Goal: Transaction & Acquisition: Purchase product/service

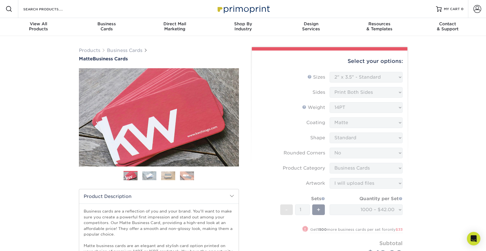
select select "2.00x3.50"
select select "0"
select select "3b5148f1-0588-4f88-a218-97bcfdce65c1"
select select "upload"
select select "1000 – $42.00"
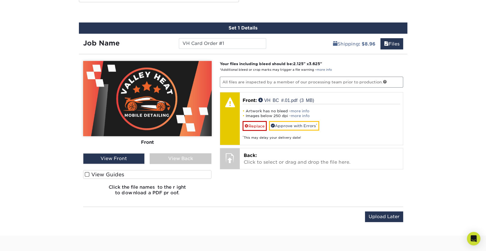
scroll to position [458, 0]
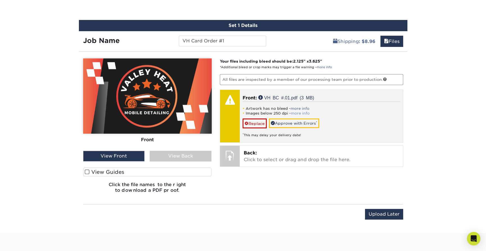
click at [305, 113] on link "more info" at bounding box center [300, 113] width 19 height 4
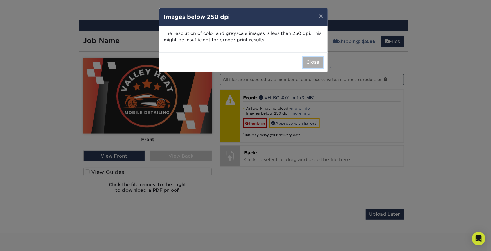
click at [312, 61] on button "Close" at bounding box center [313, 62] width 20 height 11
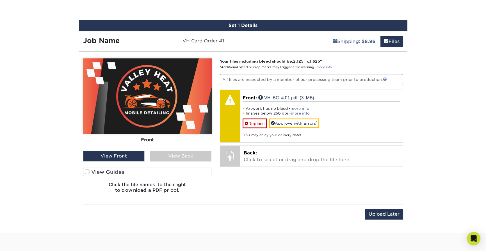
click at [385, 77] on link at bounding box center [385, 79] width 4 height 4
click at [128, 155] on div "View Front" at bounding box center [114, 156] width 62 height 11
click at [162, 153] on div "View Back" at bounding box center [181, 156] width 62 height 11
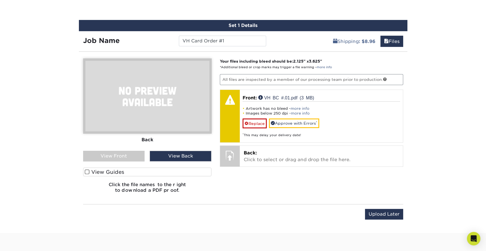
click at [133, 154] on div "View Front" at bounding box center [114, 156] width 62 height 11
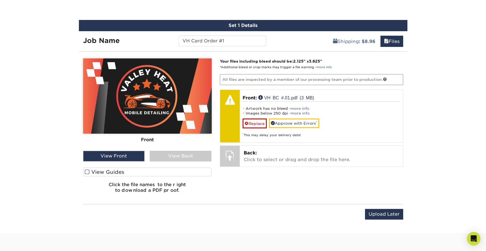
click at [182, 84] on img at bounding box center [147, 95] width 129 height 75
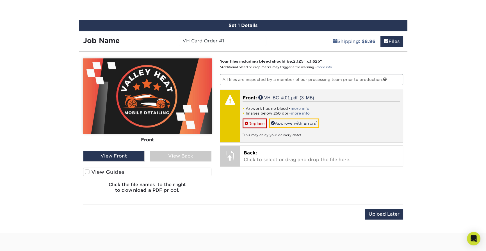
click at [307, 105] on div "Artwork has no bleed - more info Images below 250 dpi - more info Replace Appro…" at bounding box center [322, 119] width 158 height 36
click at [318, 135] on div "* This may delay your delivery date!" at bounding box center [322, 132] width 158 height 9
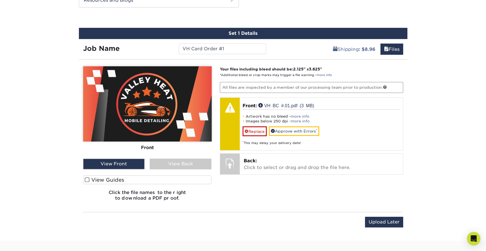
scroll to position [430, 0]
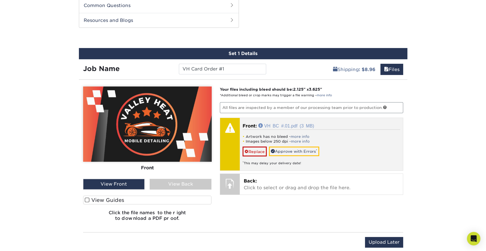
click at [278, 127] on link "VH BC #.01.pdf (3 MB)" at bounding box center [287, 125] width 56 height 4
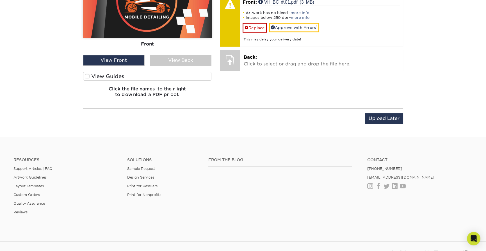
scroll to position [548, 0]
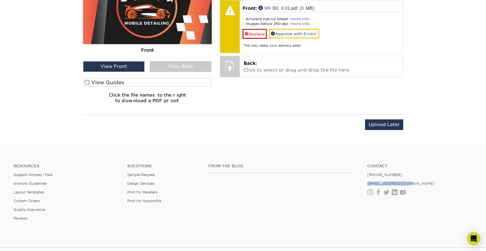
drag, startPoint x: 366, startPoint y: 183, endPoint x: 416, endPoint y: 185, distance: 50.1
click at [416, 185] on ul "Contact [PHONE_NUMBER] [EMAIL_ADDRESS][DOMAIN_NAME] Instagram Facebook Twitter …" at bounding box center [420, 179] width 114 height 31
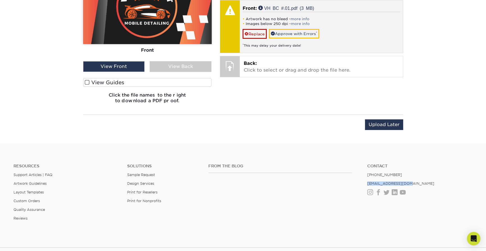
copy link "[EMAIL_ADDRESS][DOMAIN_NAME]"
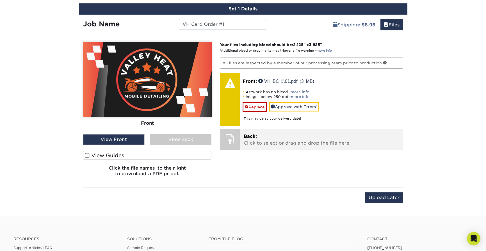
scroll to position [463, 0]
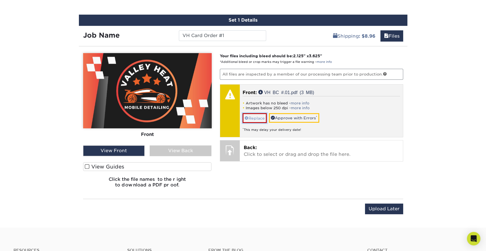
click at [246, 118] on span at bounding box center [247, 118] width 4 height 4
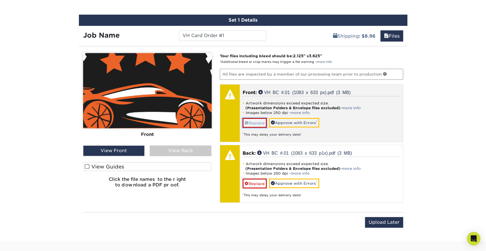
click at [257, 120] on link "Replace" at bounding box center [255, 123] width 24 height 10
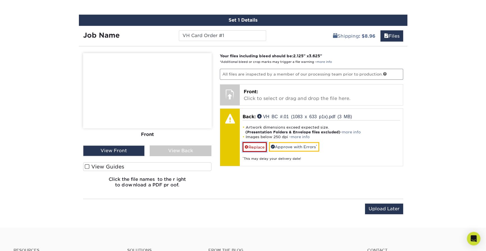
drag, startPoint x: 257, startPoint y: 147, endPoint x: 263, endPoint y: 143, distance: 8.1
click at [257, 147] on link "Replace" at bounding box center [255, 147] width 24 height 10
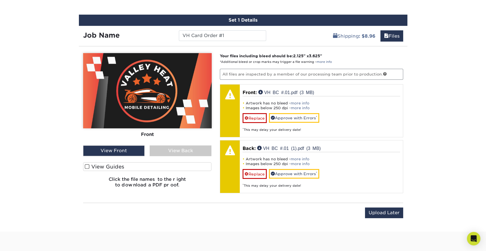
click at [180, 150] on div "View Back" at bounding box center [181, 151] width 62 height 11
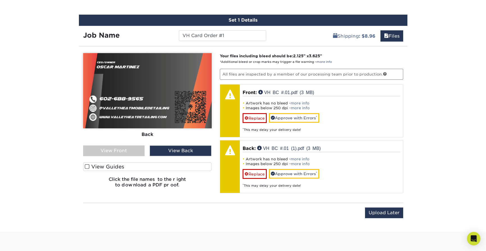
click at [128, 150] on div "View Front" at bounding box center [114, 151] width 62 height 11
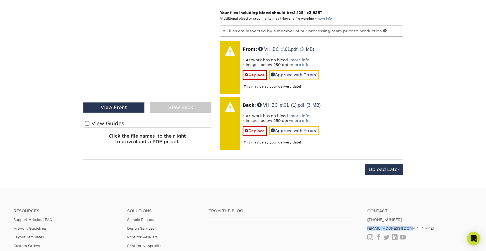
scroll to position [382, 0]
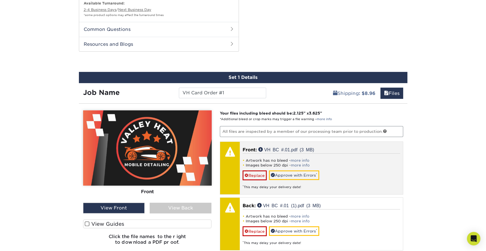
scroll to position [438, 0]
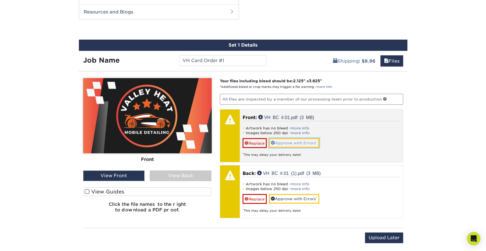
click at [295, 142] on link "Approve with Errors *" at bounding box center [294, 143] width 50 height 10
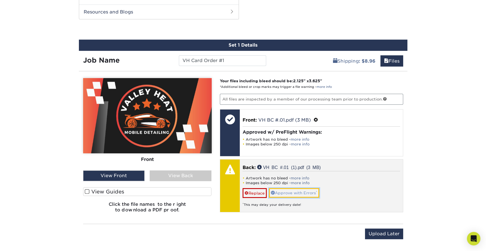
click at [299, 191] on link "Approve with Errors *" at bounding box center [294, 193] width 50 height 10
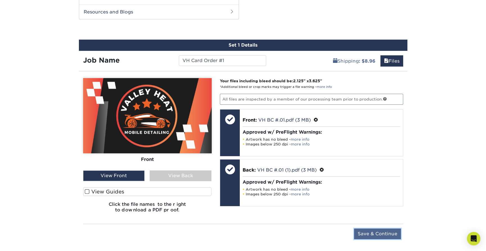
click at [374, 234] on input "Save & Continue" at bounding box center [377, 234] width 47 height 11
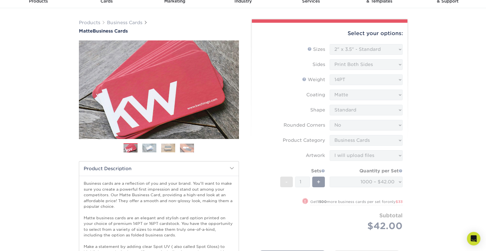
scroll to position [28, 0]
click at [374, 49] on form "Sizes Help Sizes Please Select 1.5" x 3.5" - Mini 1.75" x 3.5" - Mini 2" x 2" -…" at bounding box center [330, 144] width 147 height 200
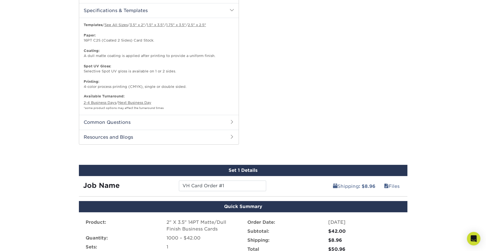
scroll to position [393, 0]
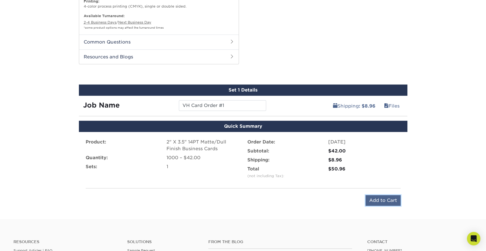
click at [389, 199] on input "Add to Cart" at bounding box center [383, 200] width 35 height 11
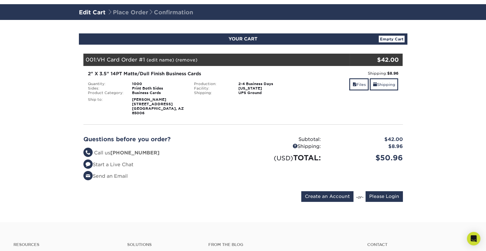
scroll to position [22, 0]
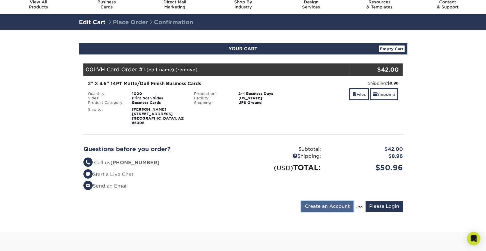
click at [329, 201] on input "Create an Account" at bounding box center [328, 206] width 52 height 11
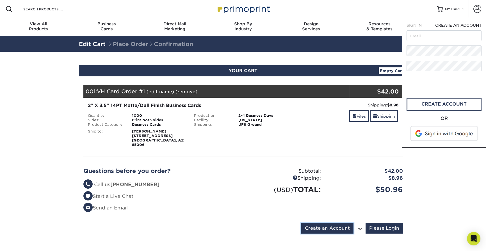
scroll to position [0, 0]
click at [447, 137] on span at bounding box center [445, 133] width 72 height 15
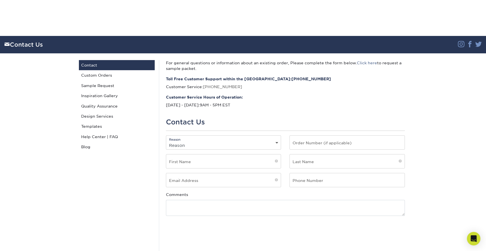
scroll to position [181, 0]
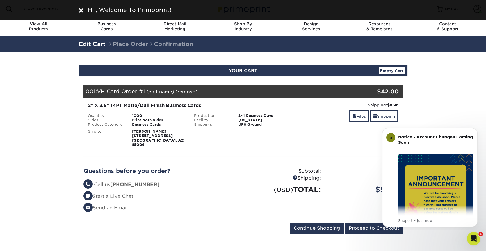
click at [82, 9] on img at bounding box center [81, 10] width 4 height 4
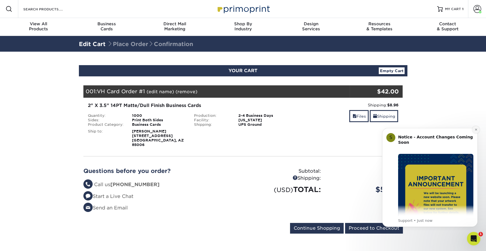
click at [477, 129] on icon "Dismiss notification" at bounding box center [476, 129] width 3 height 3
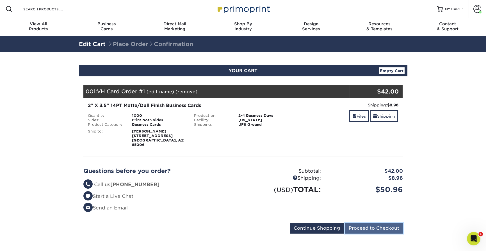
click at [394, 223] on input "Proceed to Checkout" at bounding box center [374, 228] width 58 height 11
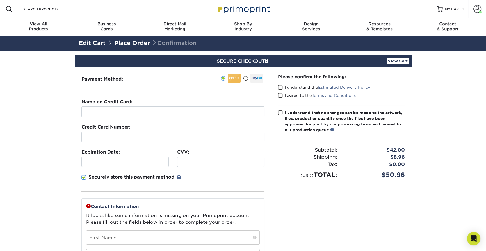
click at [108, 117] on fieldset "Name on Credit Card: Credit Card Number: Expiration Date: CVV:" at bounding box center [172, 149] width 183 height 100
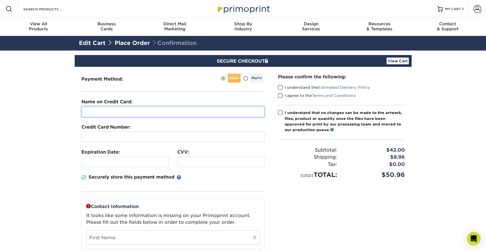
click at [112, 114] on input "text" at bounding box center [172, 112] width 183 height 11
type input "[PERSON_NAME]"
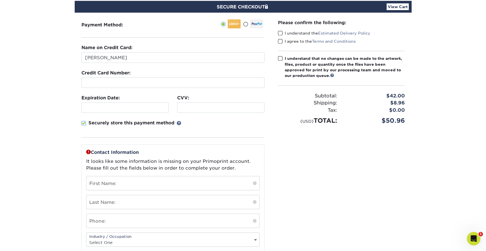
scroll to position [56, 0]
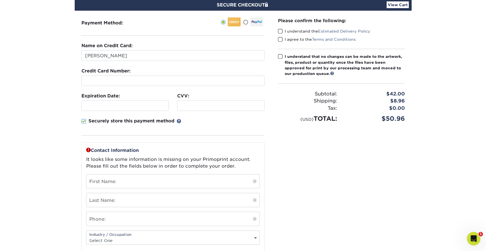
click at [84, 119] on span at bounding box center [83, 121] width 5 height 5
click at [0, 0] on input "Securely store this payment method" at bounding box center [0, 0] width 0 height 0
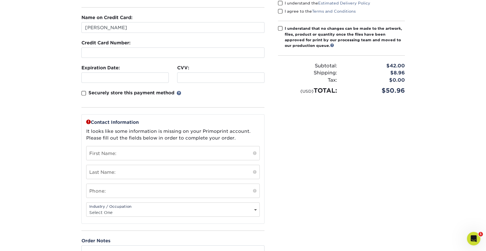
scroll to position [112, 0]
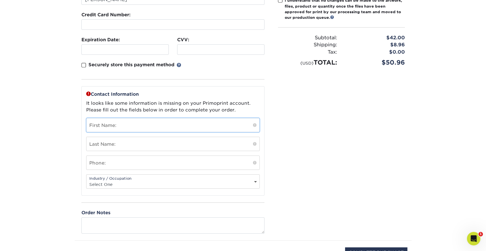
click at [133, 126] on input "text" at bounding box center [173, 125] width 173 height 14
type input "Oscar"
type input "Martinez"
type input "6028728024"
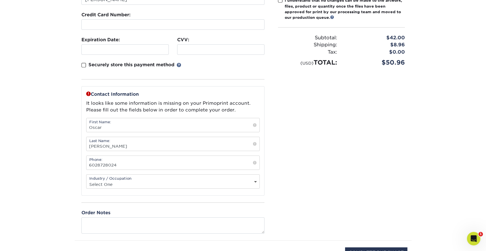
click at [112, 181] on select "Select One Administrative Executive Human Resources Construction Education Ente…" at bounding box center [173, 184] width 173 height 8
select select "26"
click at [87, 180] on select "Select One Administrative Executive Human Resources Construction Education Ente…" at bounding box center [173, 184] width 173 height 8
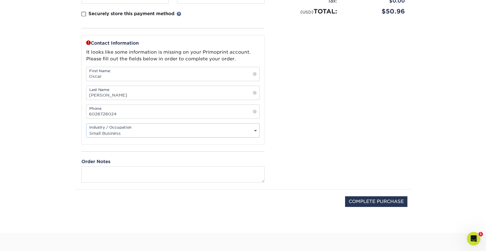
scroll to position [169, 0]
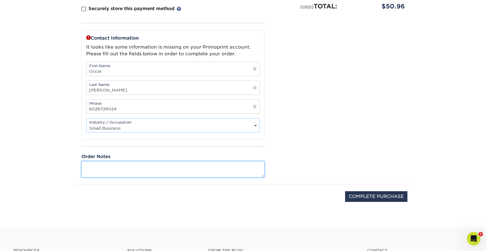
click at [158, 167] on textarea at bounding box center [172, 169] width 183 height 16
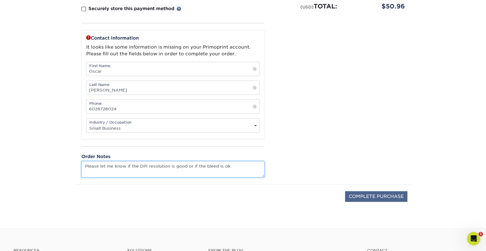
type textarea "Please let me know if the DPI resolution is good or if the bleed is ok"
click at [368, 192] on input "COMPLETE PURCHASE" at bounding box center [376, 196] width 62 height 11
click at [355, 194] on input "COMPLETE PURCHASE" at bounding box center [376, 196] width 62 height 11
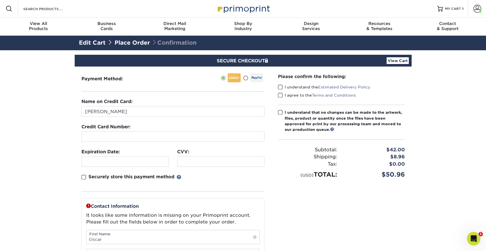
scroll to position [0, 0]
click at [89, 204] on span at bounding box center [88, 206] width 4 height 4
click at [279, 86] on span at bounding box center [280, 87] width 5 height 5
click at [0, 0] on input "I understand the Estimated Delivery Policy" at bounding box center [0, 0] width 0 height 0
click at [279, 96] on span at bounding box center [280, 95] width 5 height 5
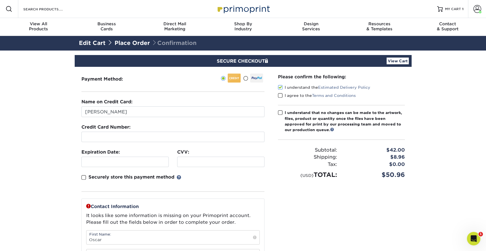
click at [0, 0] on input "I agree to the Terms and Conditions" at bounding box center [0, 0] width 0 height 0
click at [282, 114] on span at bounding box center [280, 112] width 5 height 5
click at [0, 0] on input "I understand that no changes can be made to the artwork, files, product or quan…" at bounding box center [0, 0] width 0 height 0
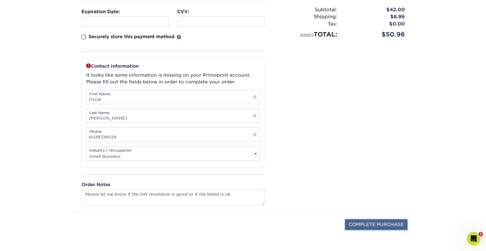
click at [355, 224] on input "COMPLETE PURCHASE" at bounding box center [376, 224] width 62 height 11
type input "PROCESSING, PLEASE WAIT..."
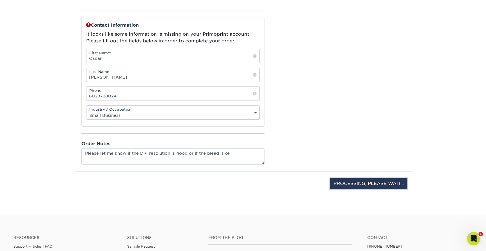
scroll to position [197, 0]
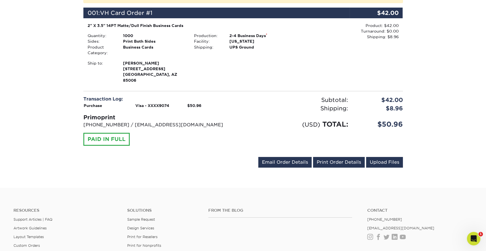
scroll to position [169, 0]
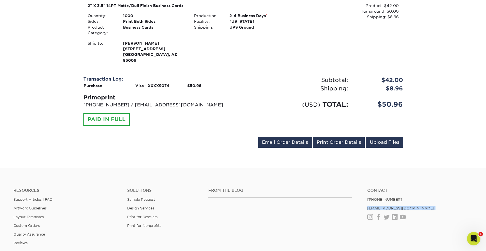
drag, startPoint x: 369, startPoint y: 202, endPoint x: 411, endPoint y: 205, distance: 42.8
click at [411, 205] on ul "Contact [PHONE_NUMBER] [EMAIL_ADDRESS][DOMAIN_NAME] Instagram Facebook Twitter …" at bounding box center [420, 203] width 114 height 31
copy ul "[EMAIL_ADDRESS][DOMAIN_NAME] Instagram Facebook Twitter LinkedIn"
